Goal: Transaction & Acquisition: Subscribe to service/newsletter

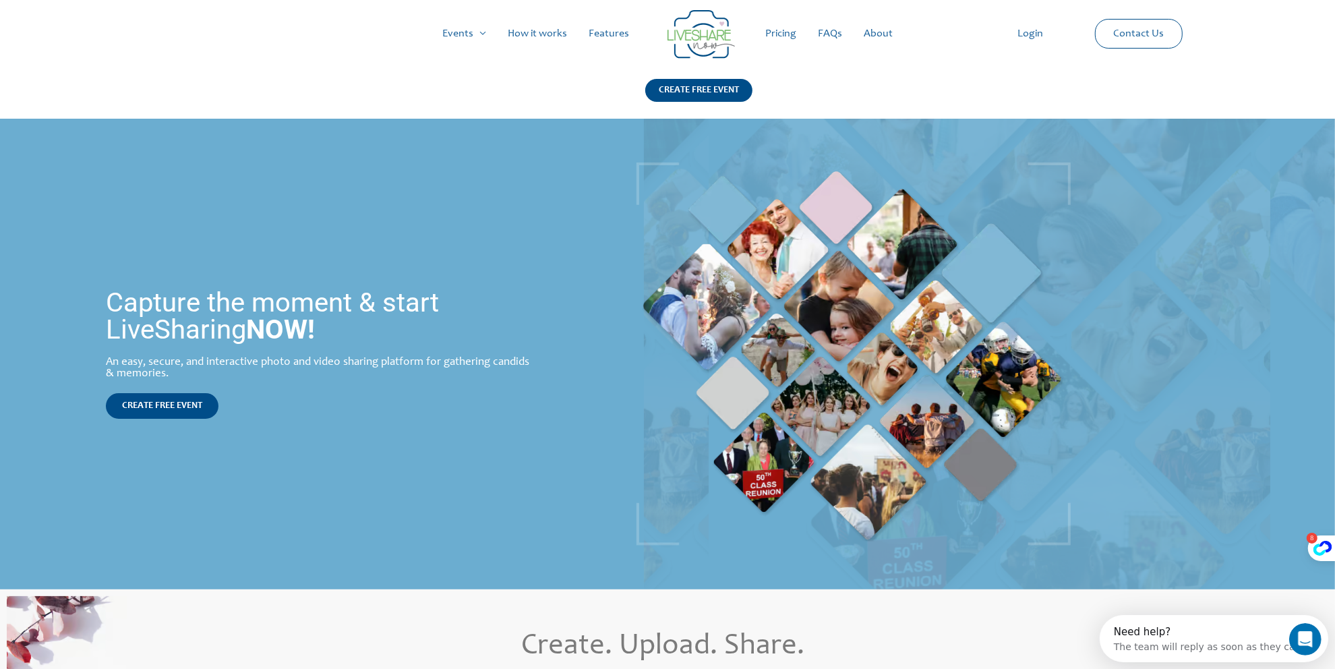
click at [781, 34] on link "Pricing" at bounding box center [780, 33] width 53 height 43
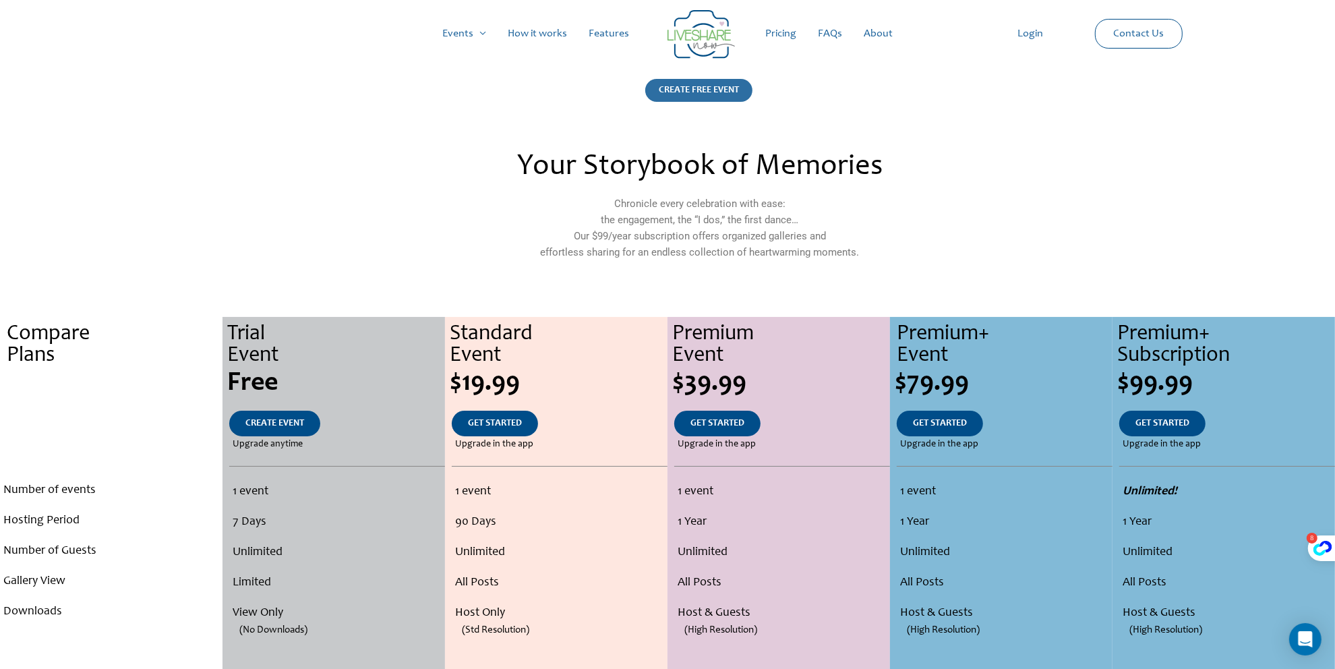
click at [689, 84] on div "CREATE FREE EVENT" at bounding box center [698, 90] width 107 height 23
